Goal: Task Accomplishment & Management: Manage account settings

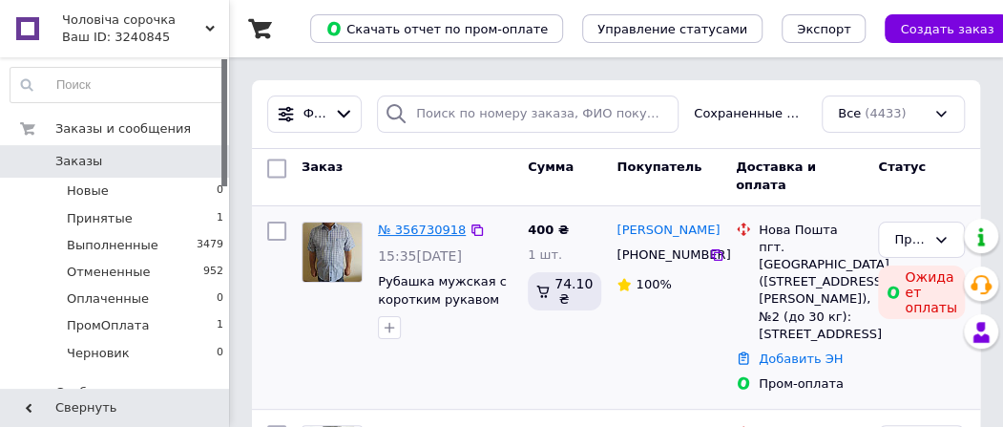
scroll to position [95, 0]
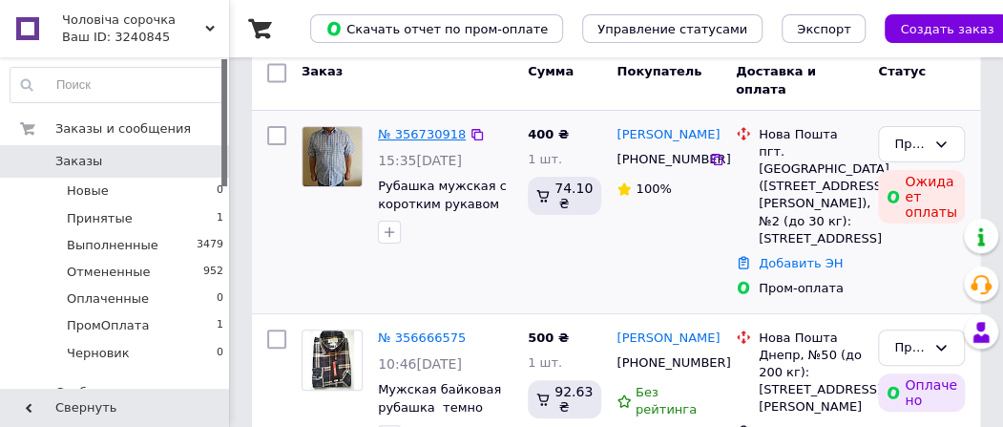
click at [448, 133] on link "№ 356730918" at bounding box center [422, 134] width 88 height 14
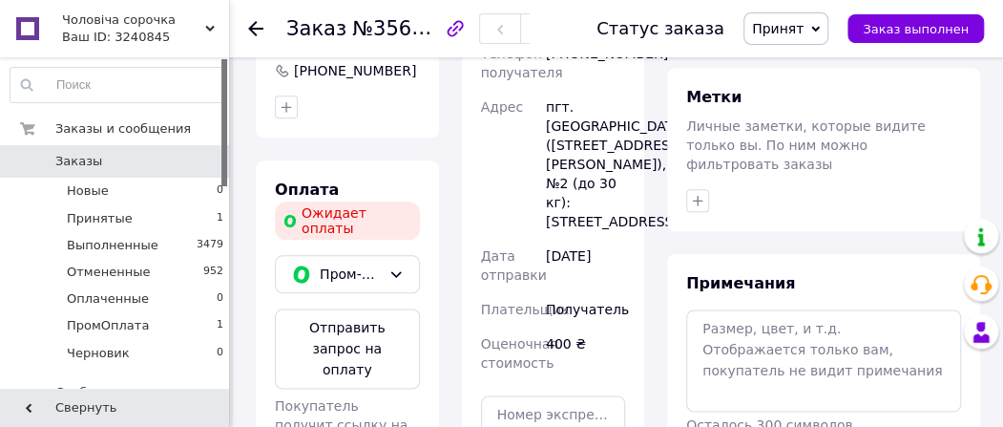
scroll to position [859, 0]
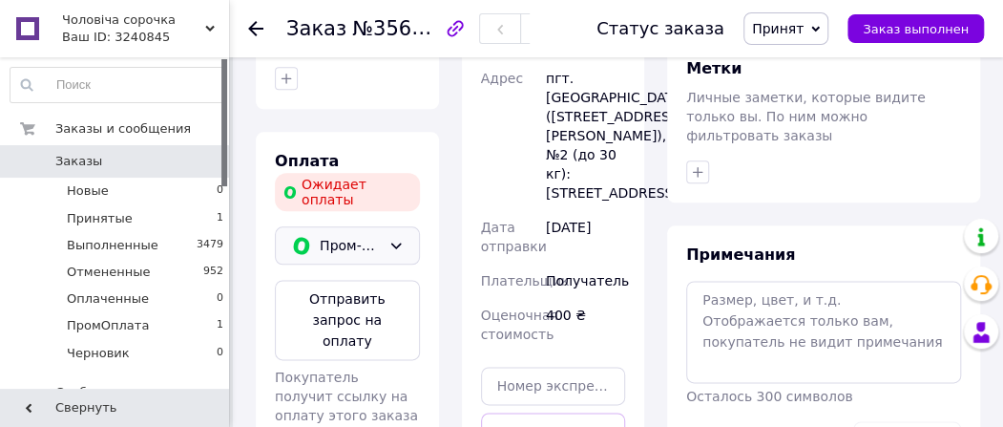
click at [399, 238] on icon at bounding box center [396, 245] width 15 height 15
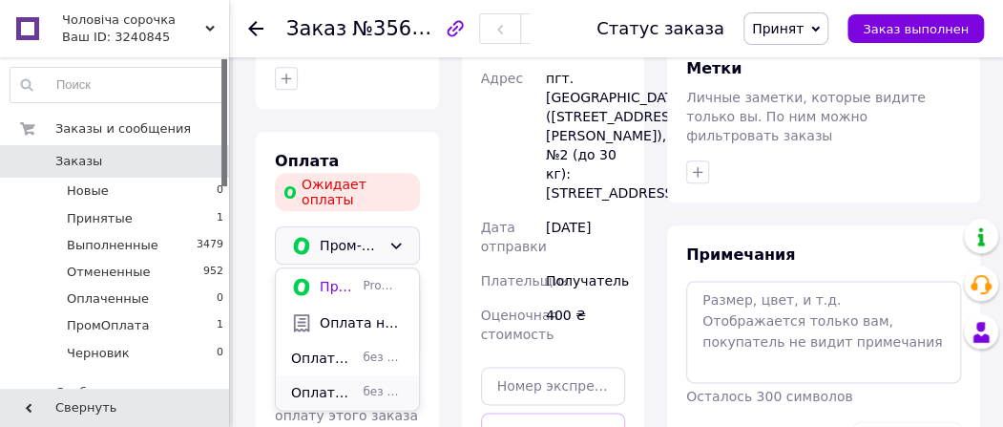
click at [382, 384] on span "без сопровождения Prom" at bounding box center [383, 392] width 40 height 16
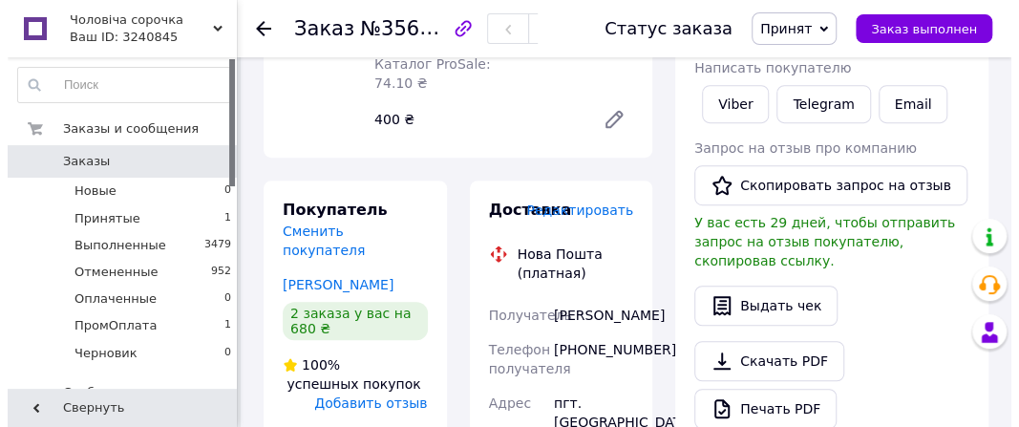
scroll to position [350, 0]
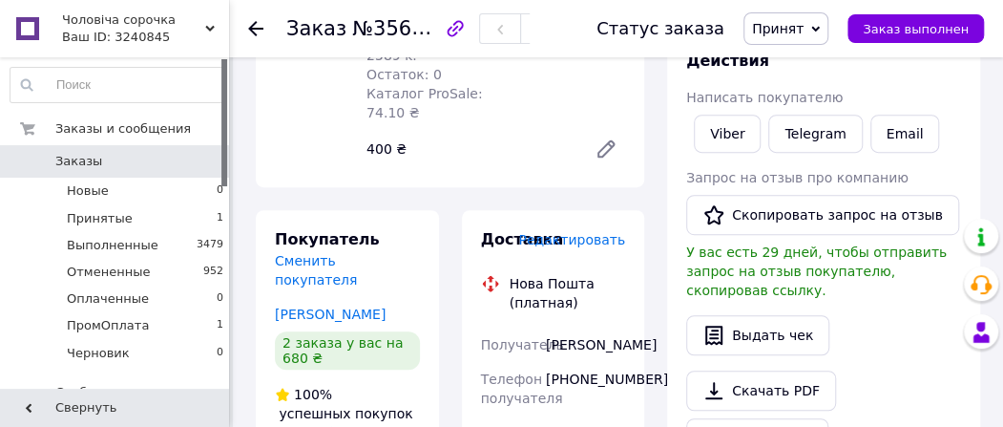
click at [615, 232] on span "Редактировать" at bounding box center [571, 239] width 107 height 15
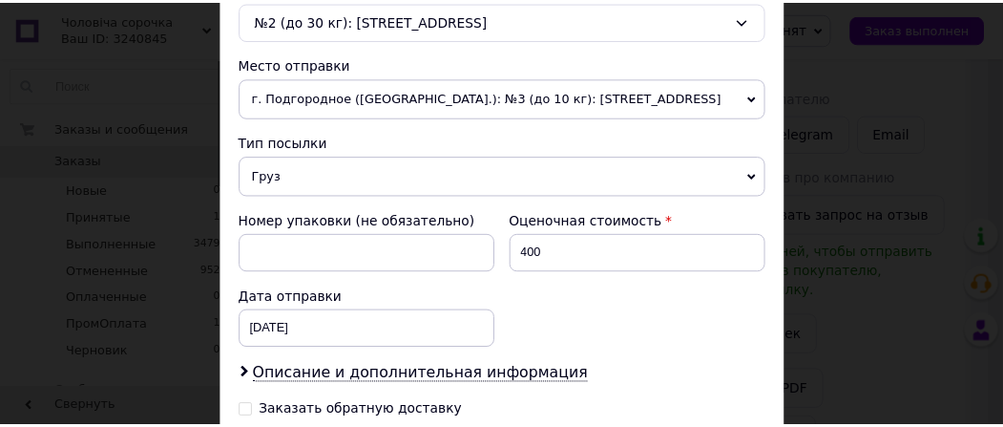
scroll to position [887, 0]
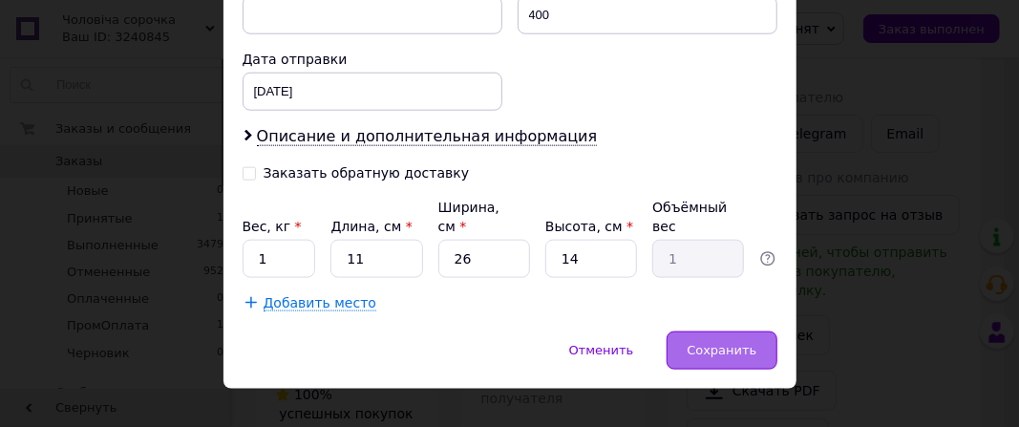
click at [712, 343] on span "Сохранить" at bounding box center [721, 350] width 70 height 14
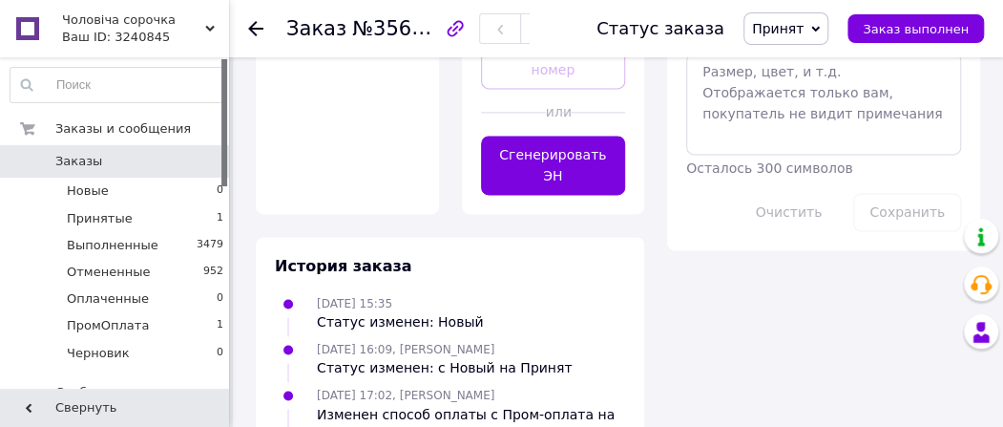
scroll to position [1114, 0]
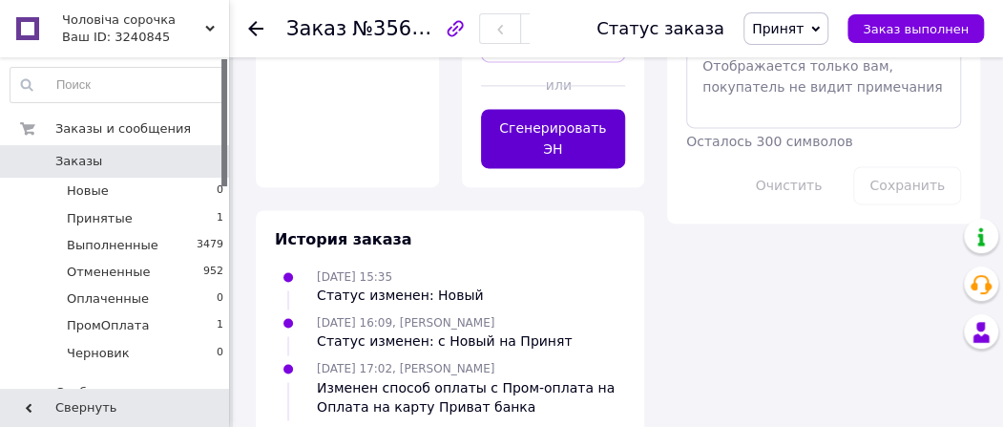
click at [545, 167] on button "Сгенерировать ЭН" at bounding box center [553, 138] width 145 height 59
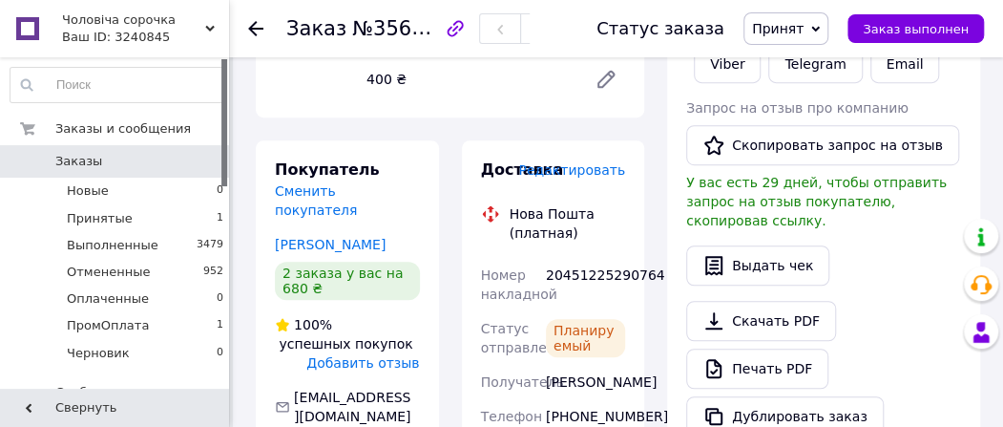
scroll to position [446, 0]
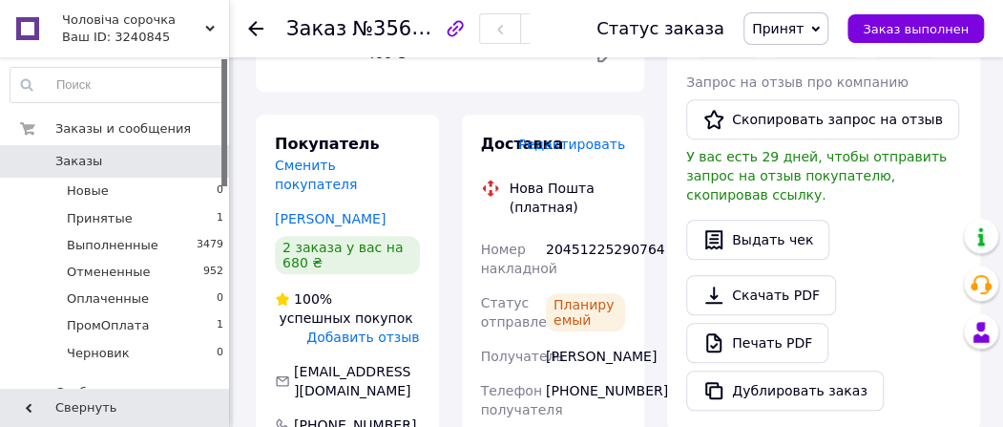
click at [256, 31] on icon at bounding box center [255, 28] width 15 height 15
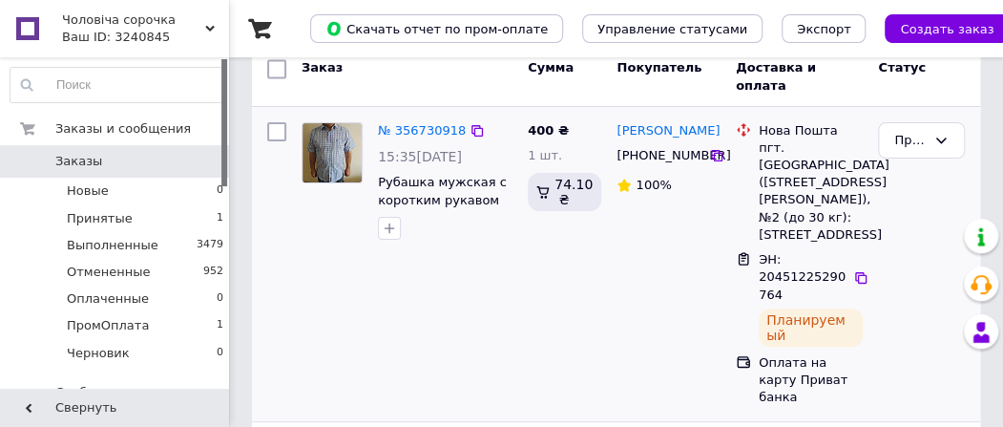
scroll to position [95, 0]
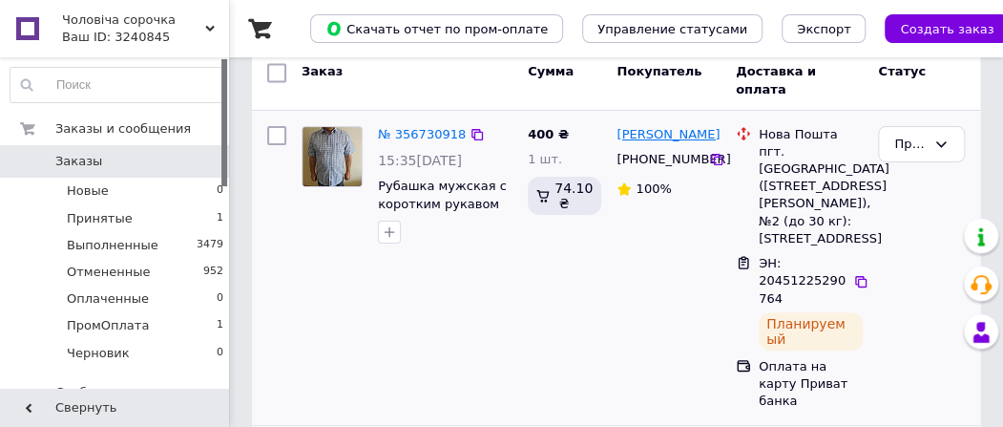
click at [698, 140] on link "[PERSON_NAME]" at bounding box center [668, 135] width 103 height 18
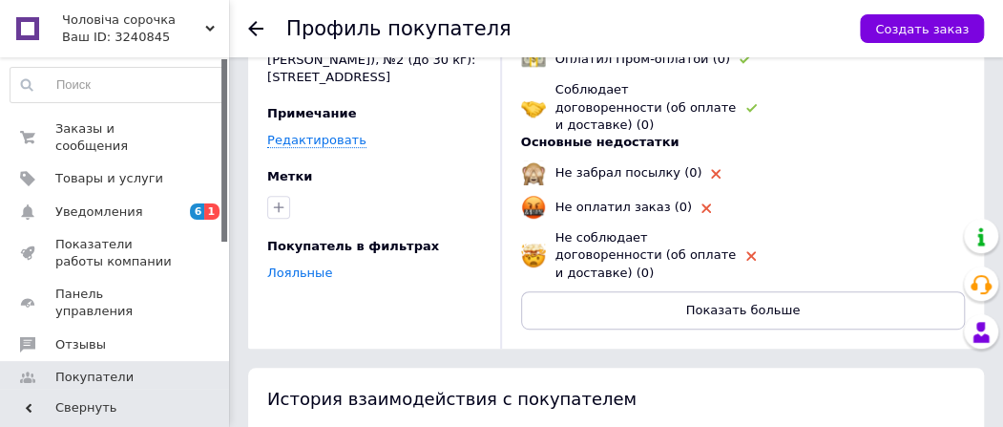
scroll to position [191, 0]
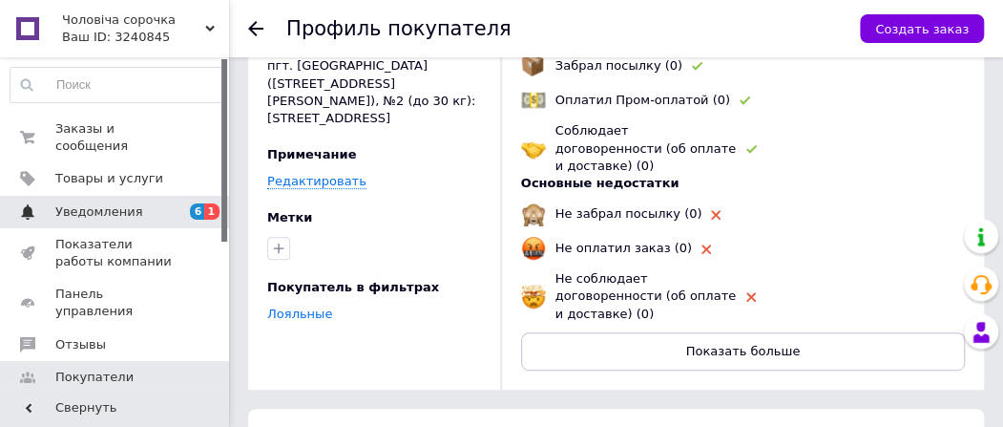
click at [212, 203] on span "1" at bounding box center [211, 211] width 15 height 16
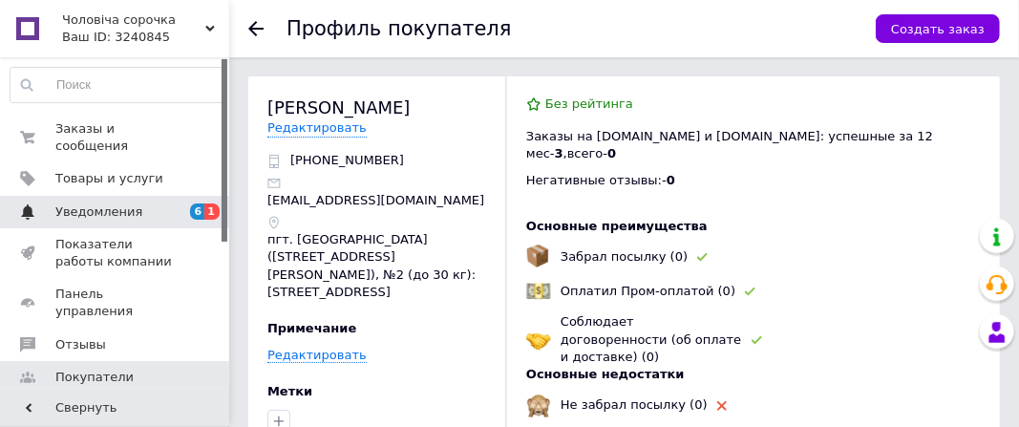
click at [212, 203] on span "1" at bounding box center [211, 211] width 15 height 16
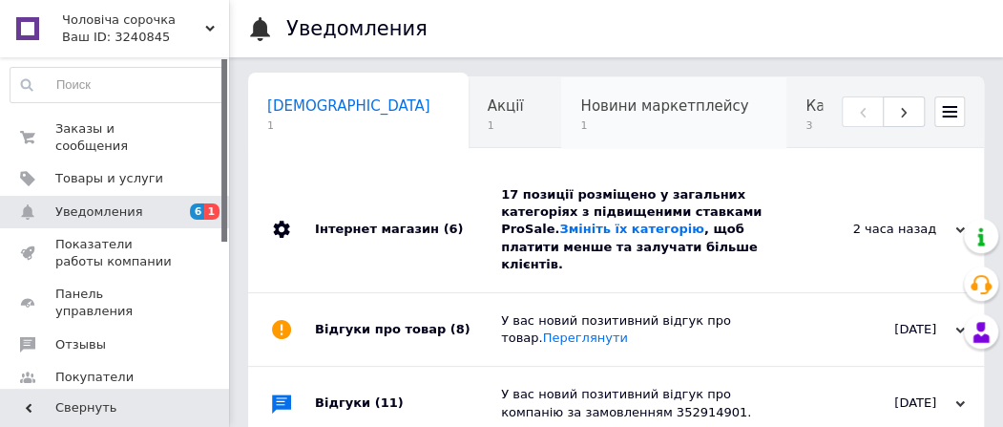
scroll to position [0, 10]
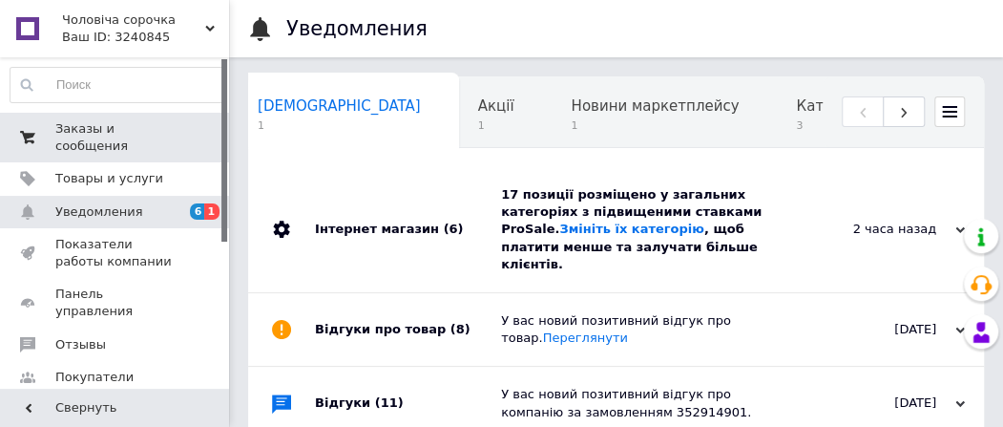
click at [4, 119] on link "Заказы и сообщения 0 0" at bounding box center [117, 138] width 235 height 50
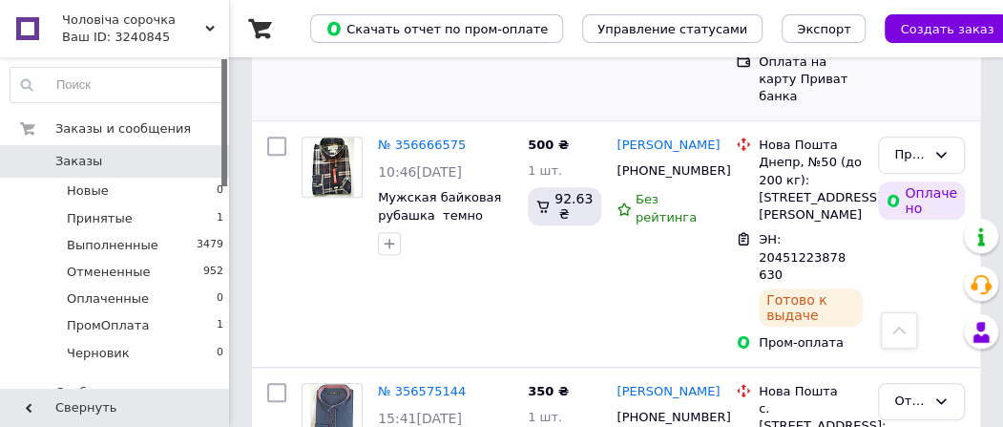
scroll to position [382, 0]
